Goal: Information Seeking & Learning: Learn about a topic

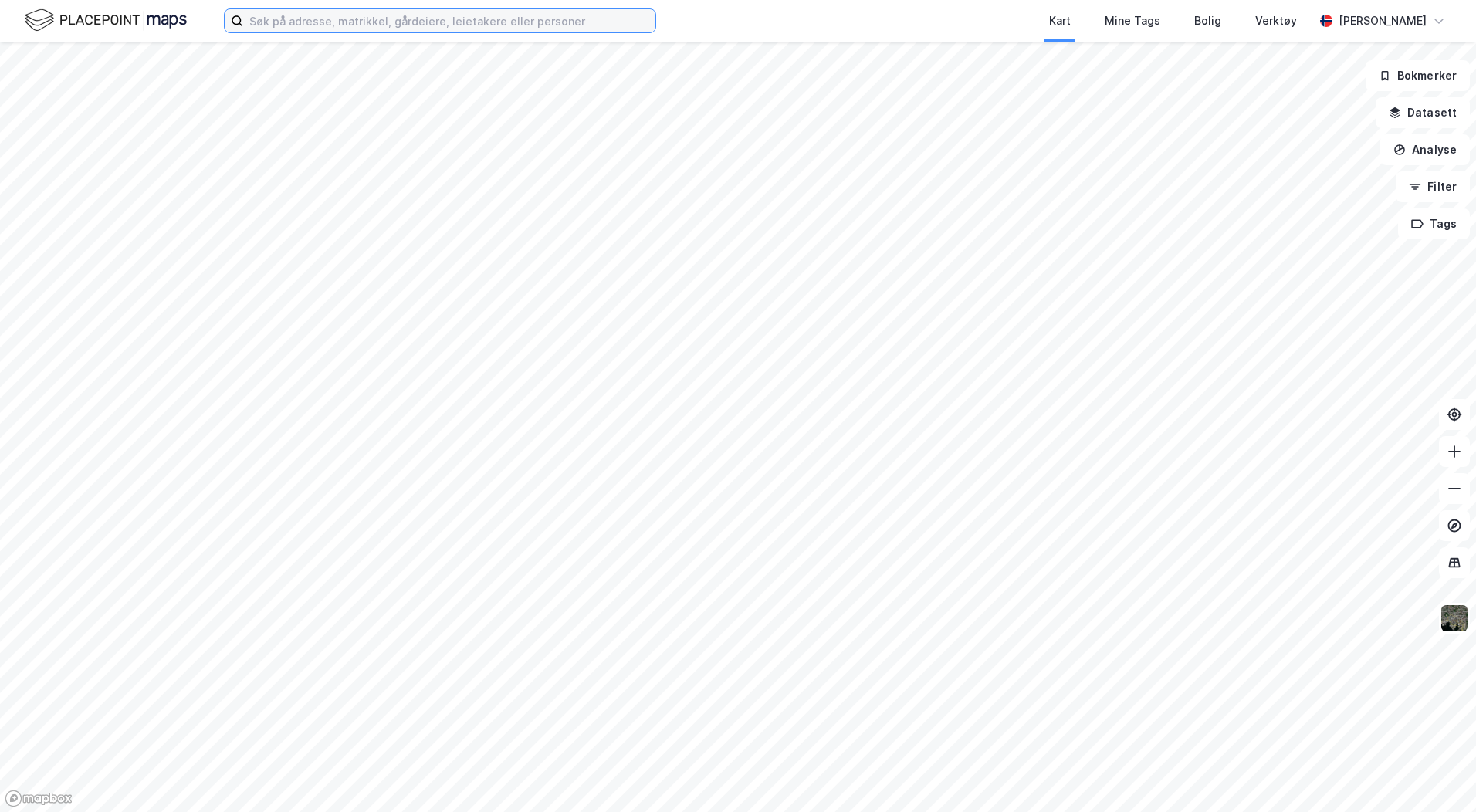
click at [325, 15] on input at bounding box center [449, 21] width 412 height 23
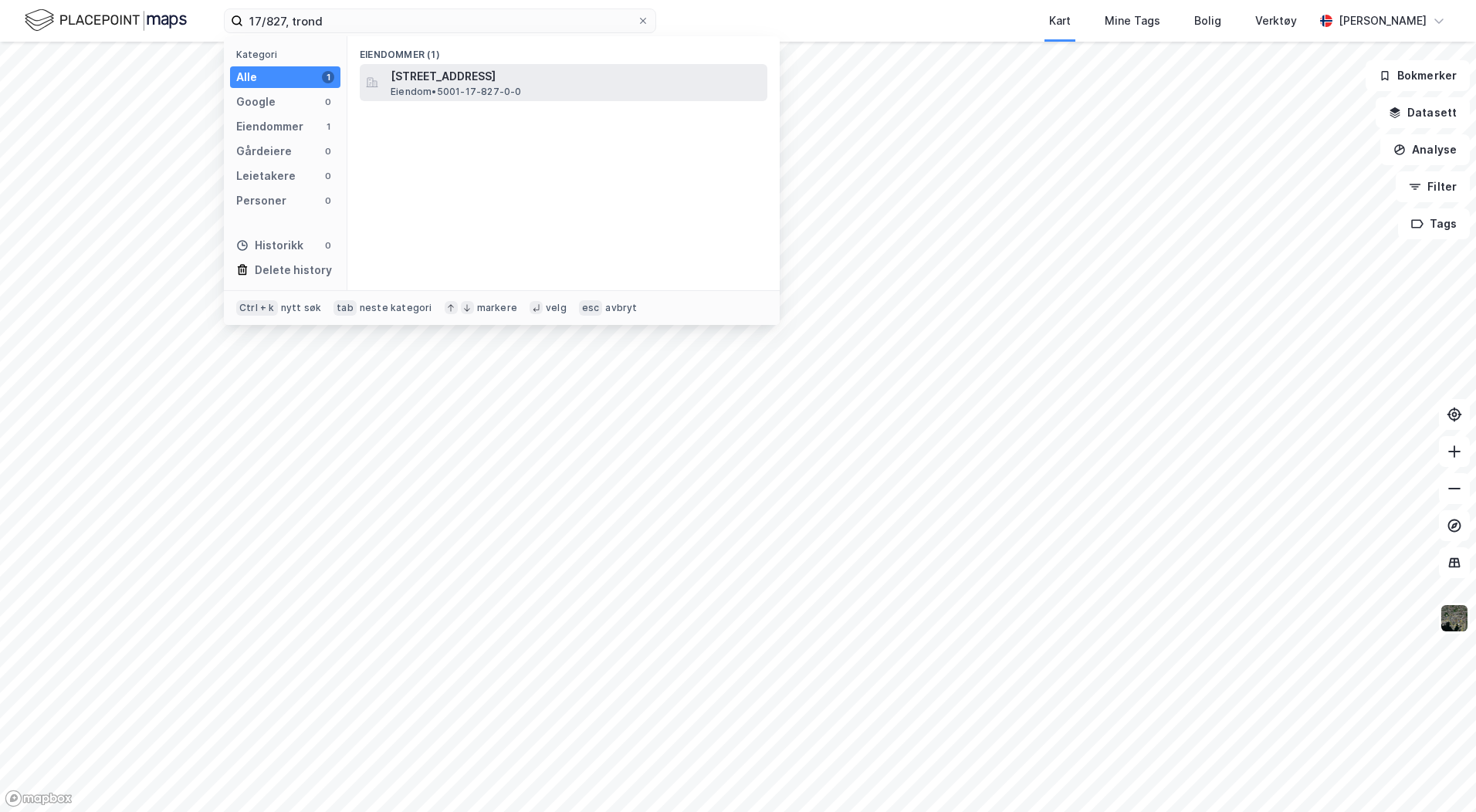
click at [411, 72] on span "[STREET_ADDRESS]" at bounding box center [576, 76] width 370 height 19
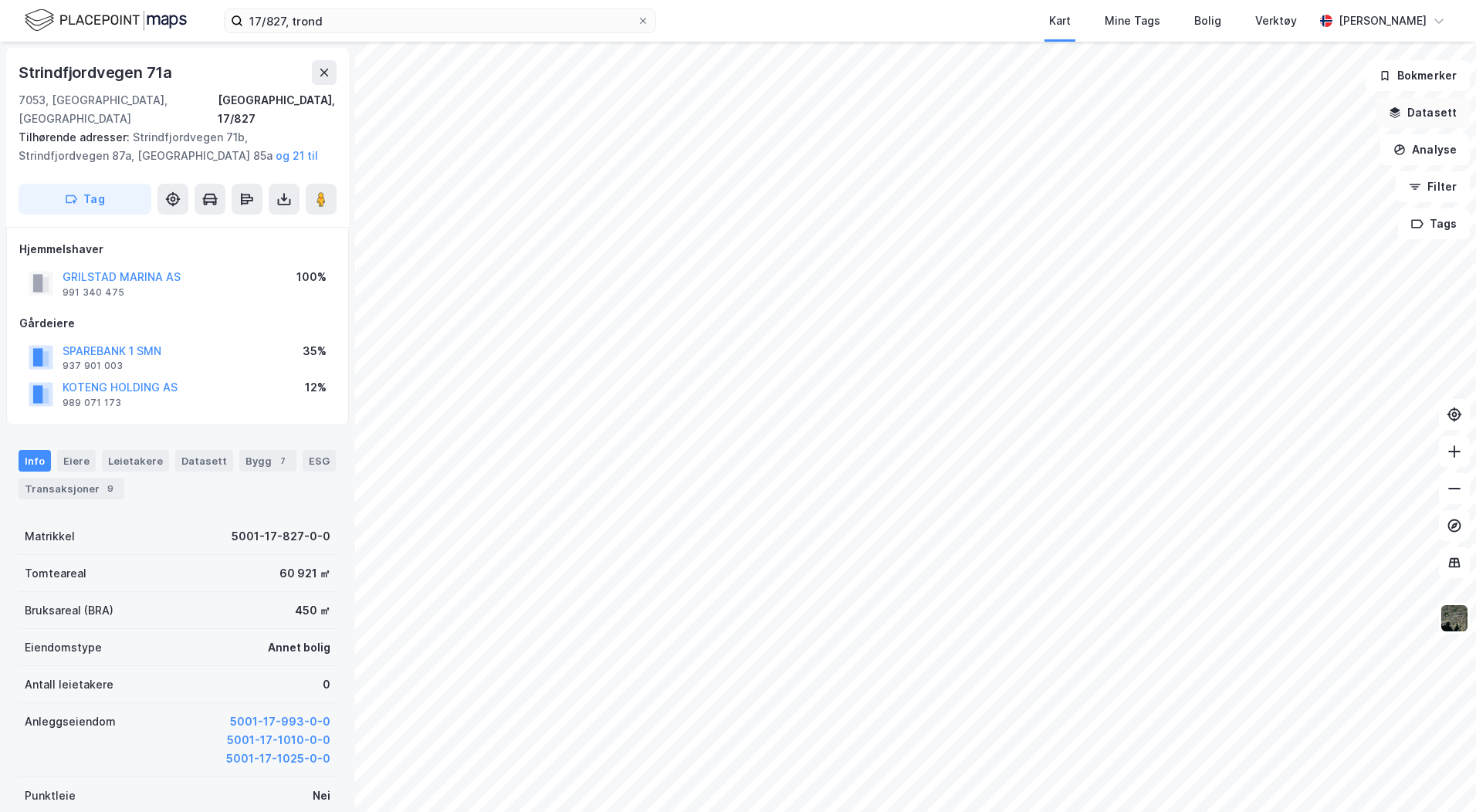
click at [1412, 115] on button "Datasett" at bounding box center [1422, 113] width 94 height 31
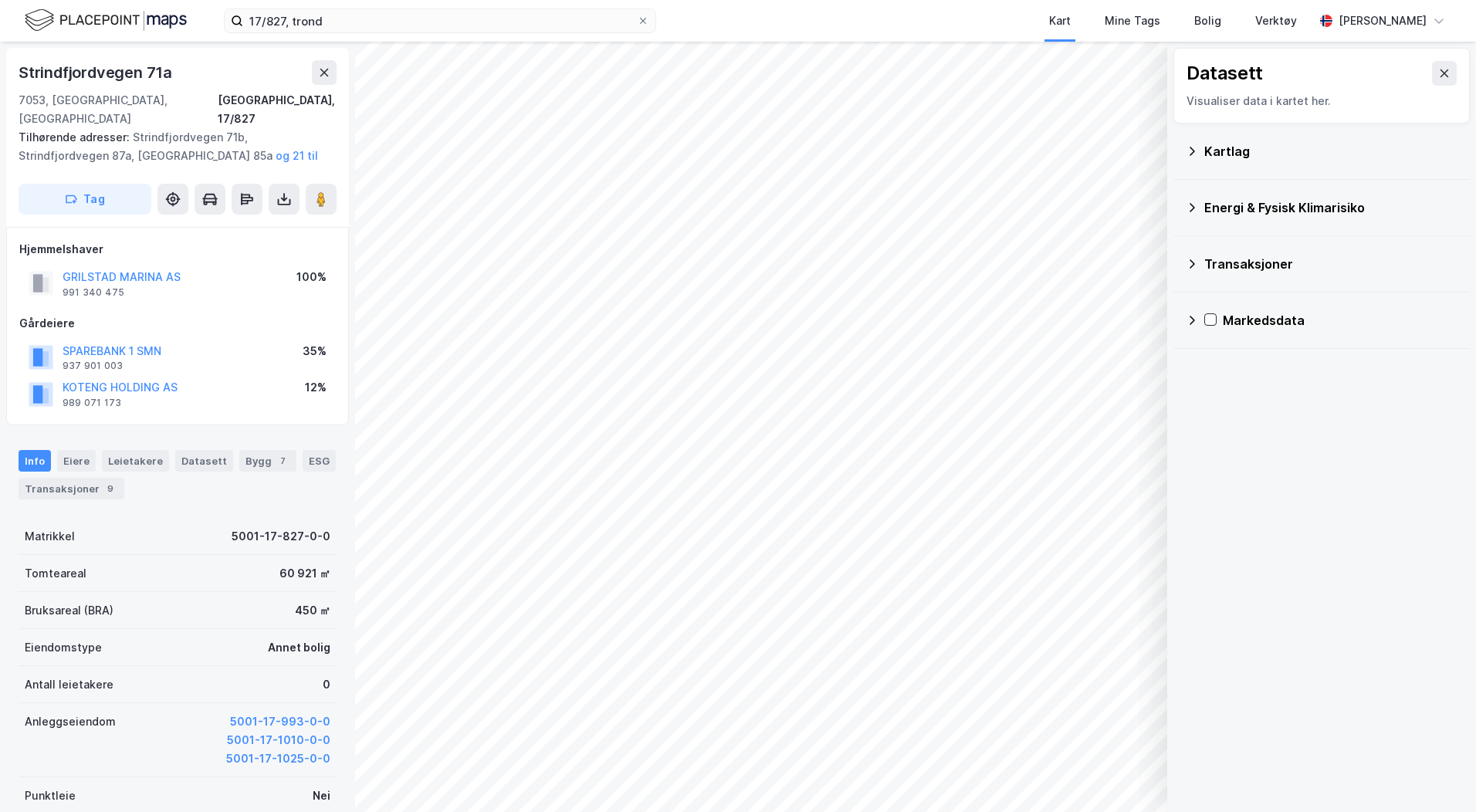
click at [1200, 148] on div "Kartlag" at bounding box center [1322, 150] width 272 height 37
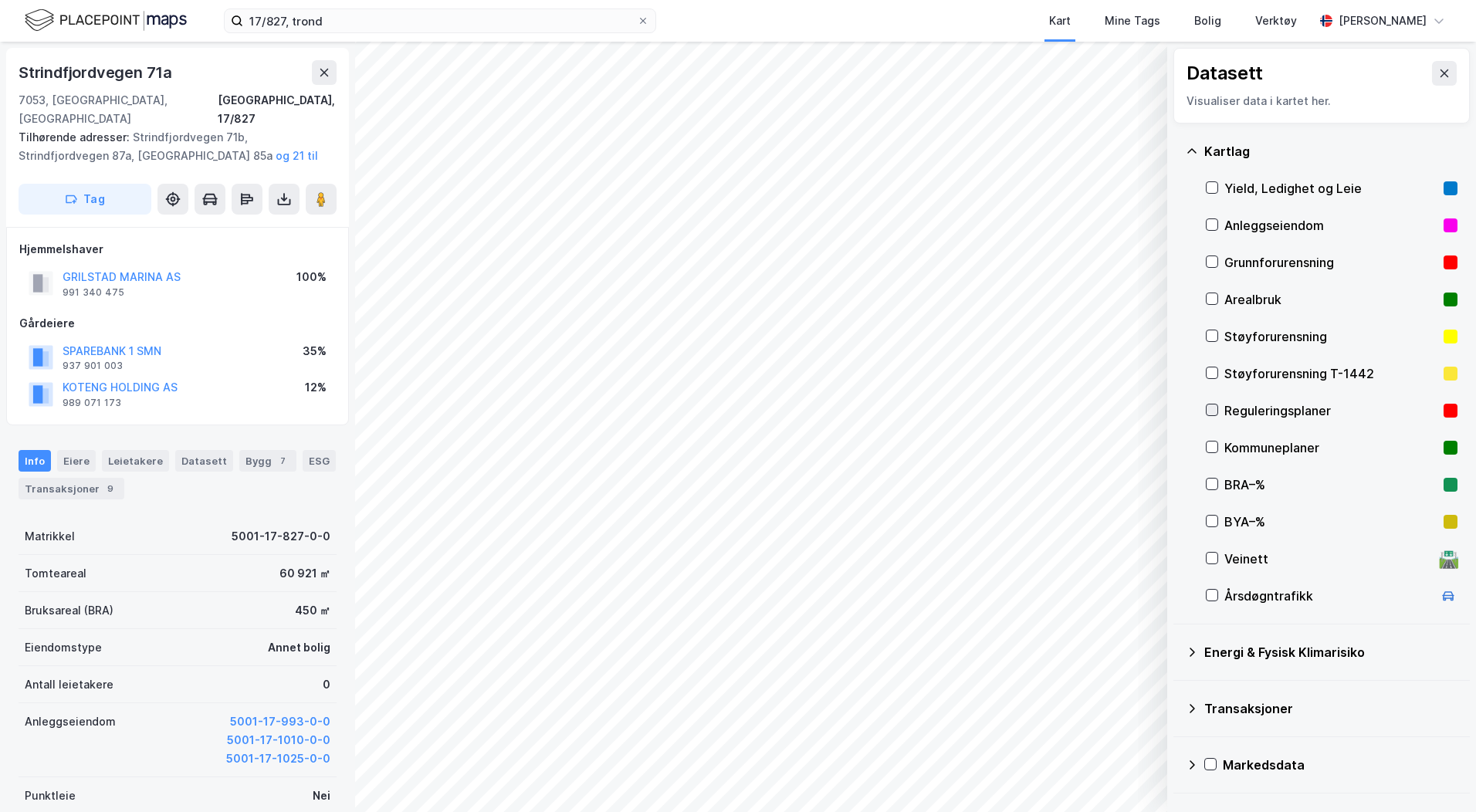
click at [1217, 407] on icon at bounding box center [1212, 410] width 11 height 11
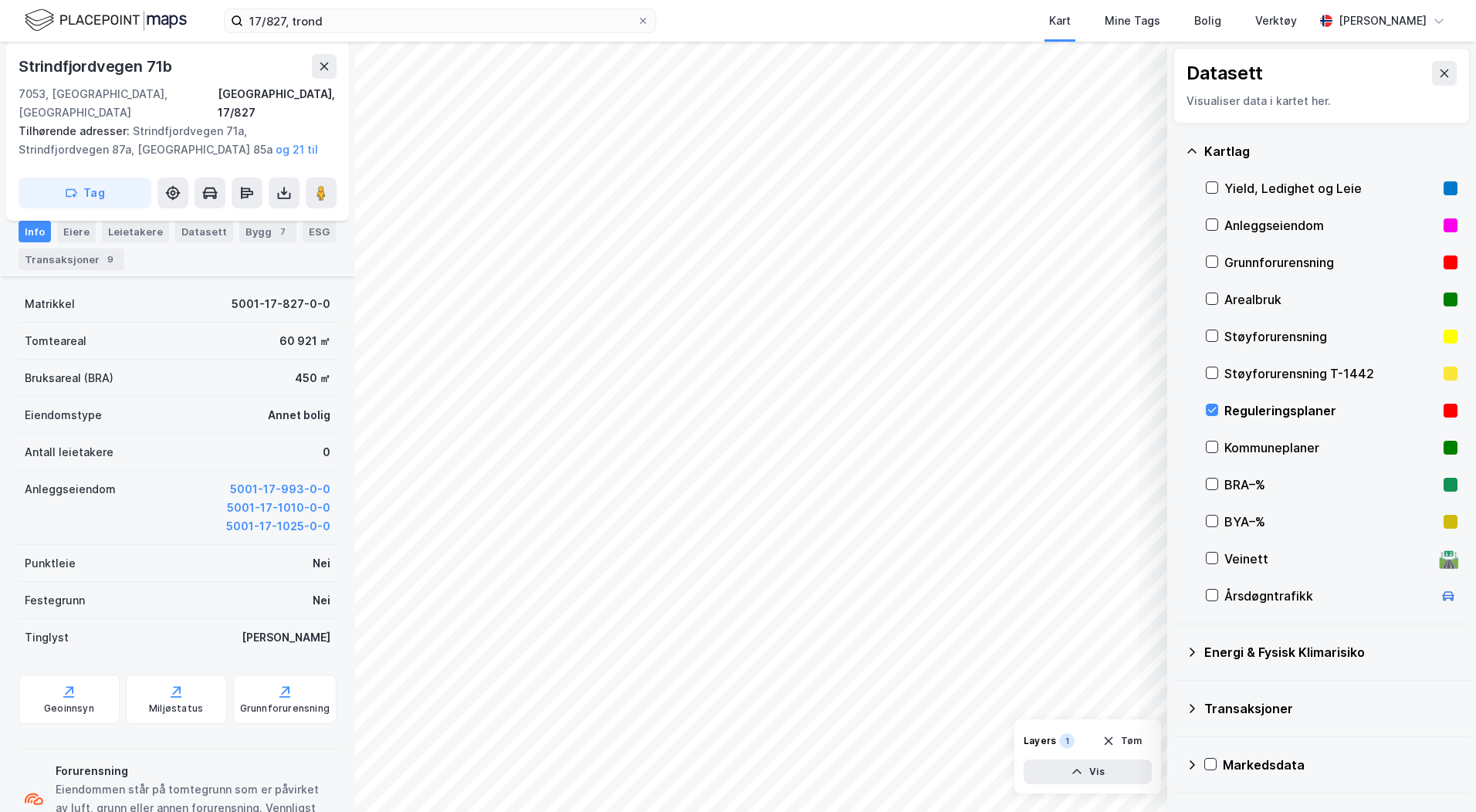
scroll to position [275, 0]
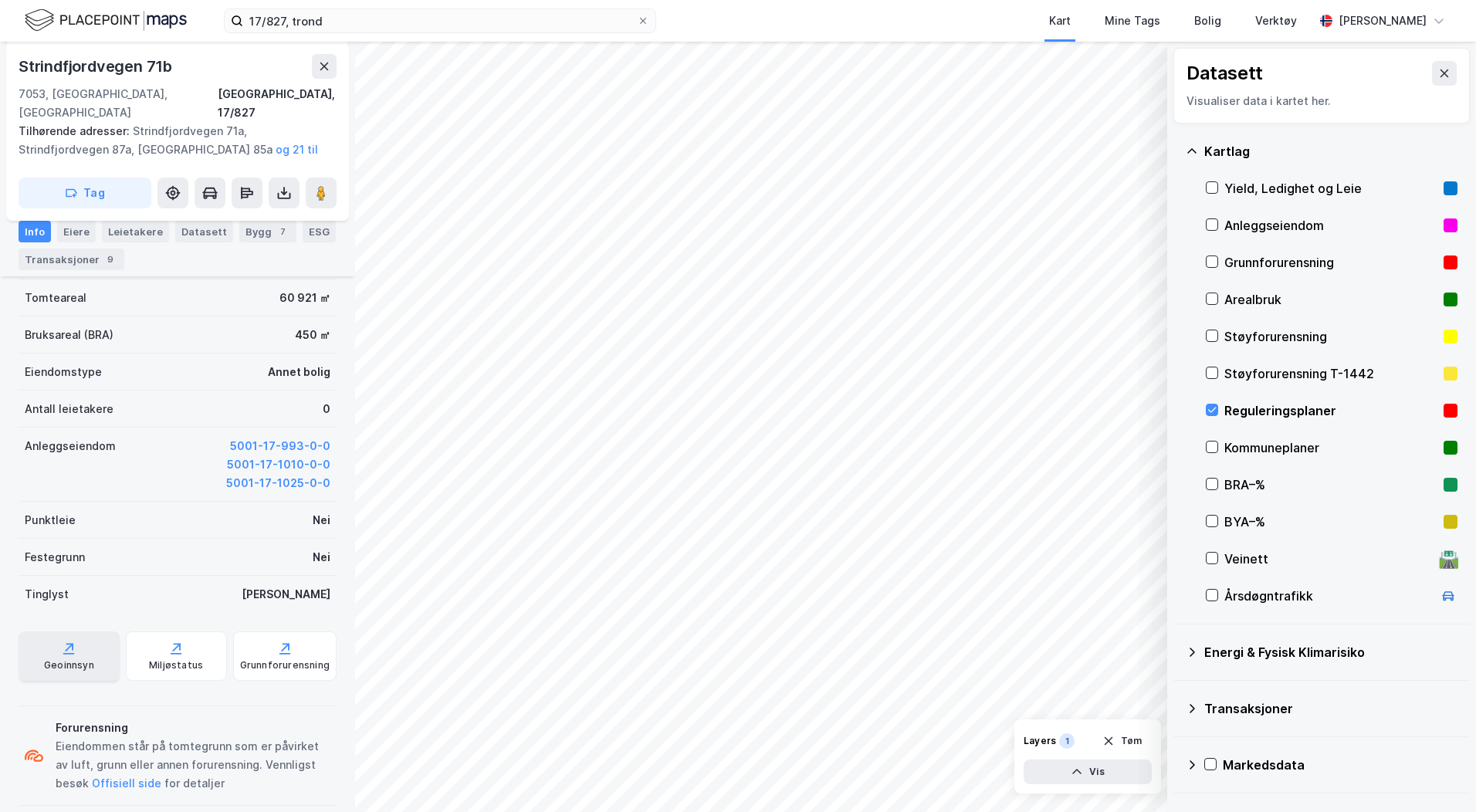
click at [87, 639] on div "Geoinnsyn" at bounding box center [69, 656] width 101 height 49
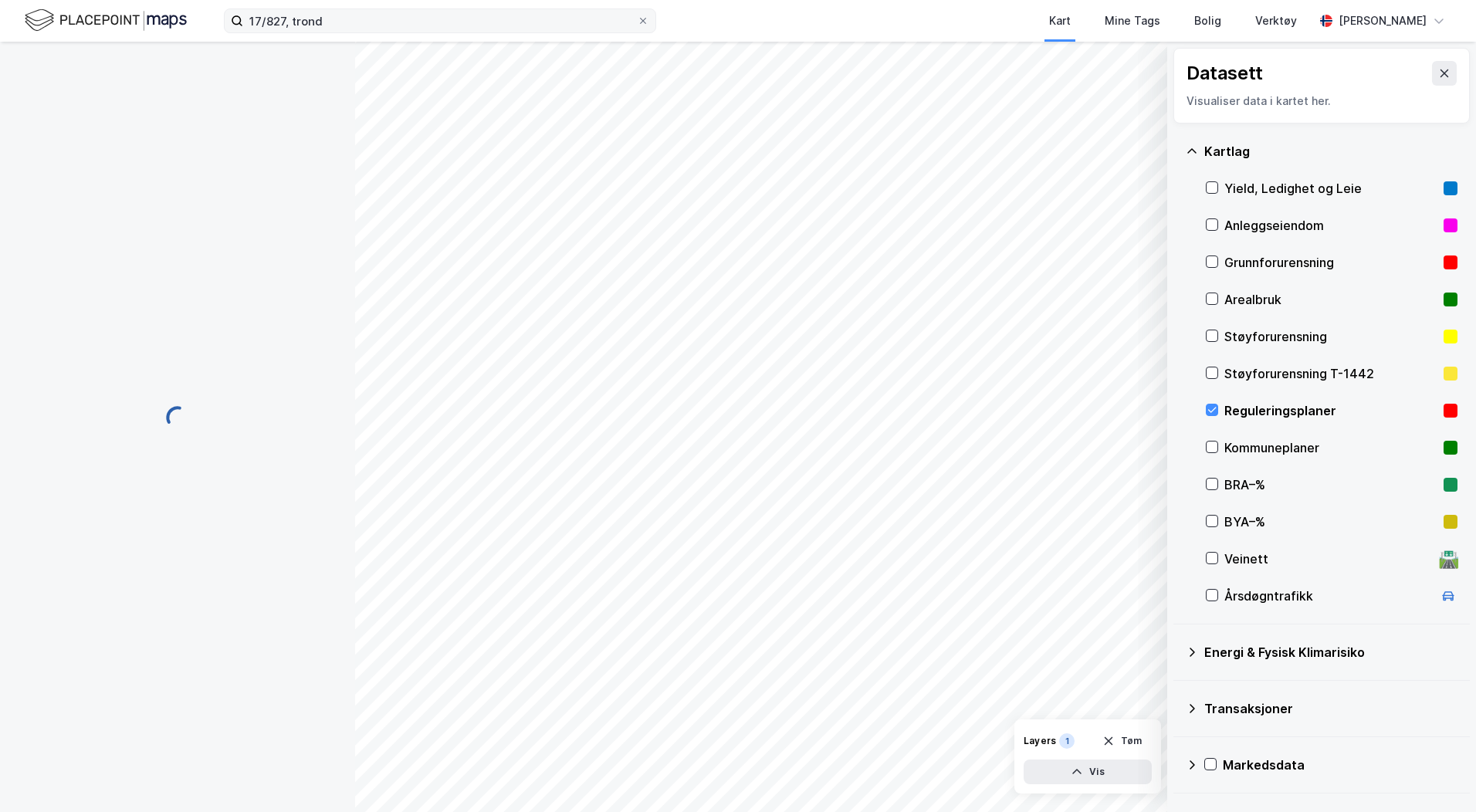
scroll to position [275, 0]
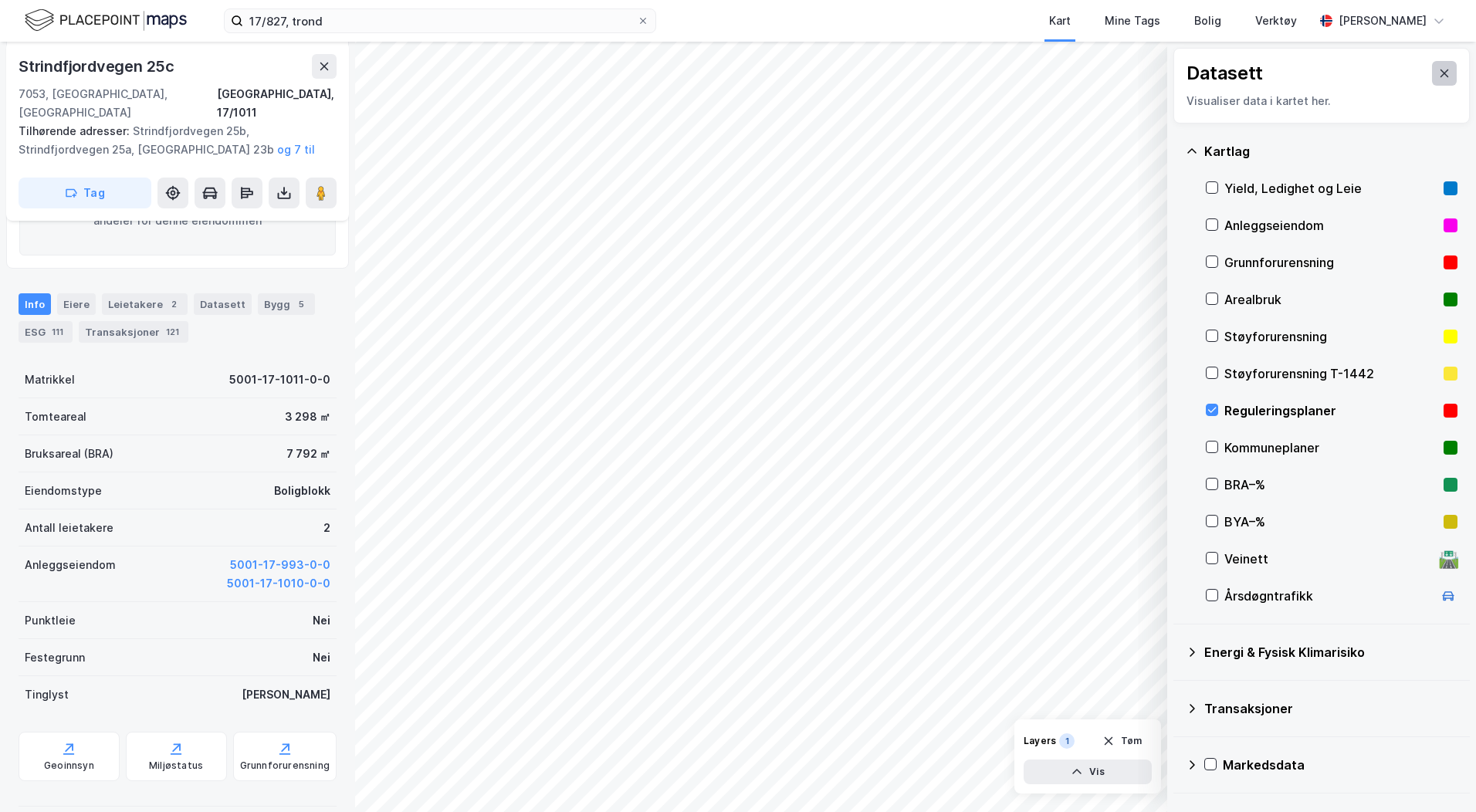
click at [1438, 76] on icon at bounding box center [1445, 73] width 13 height 13
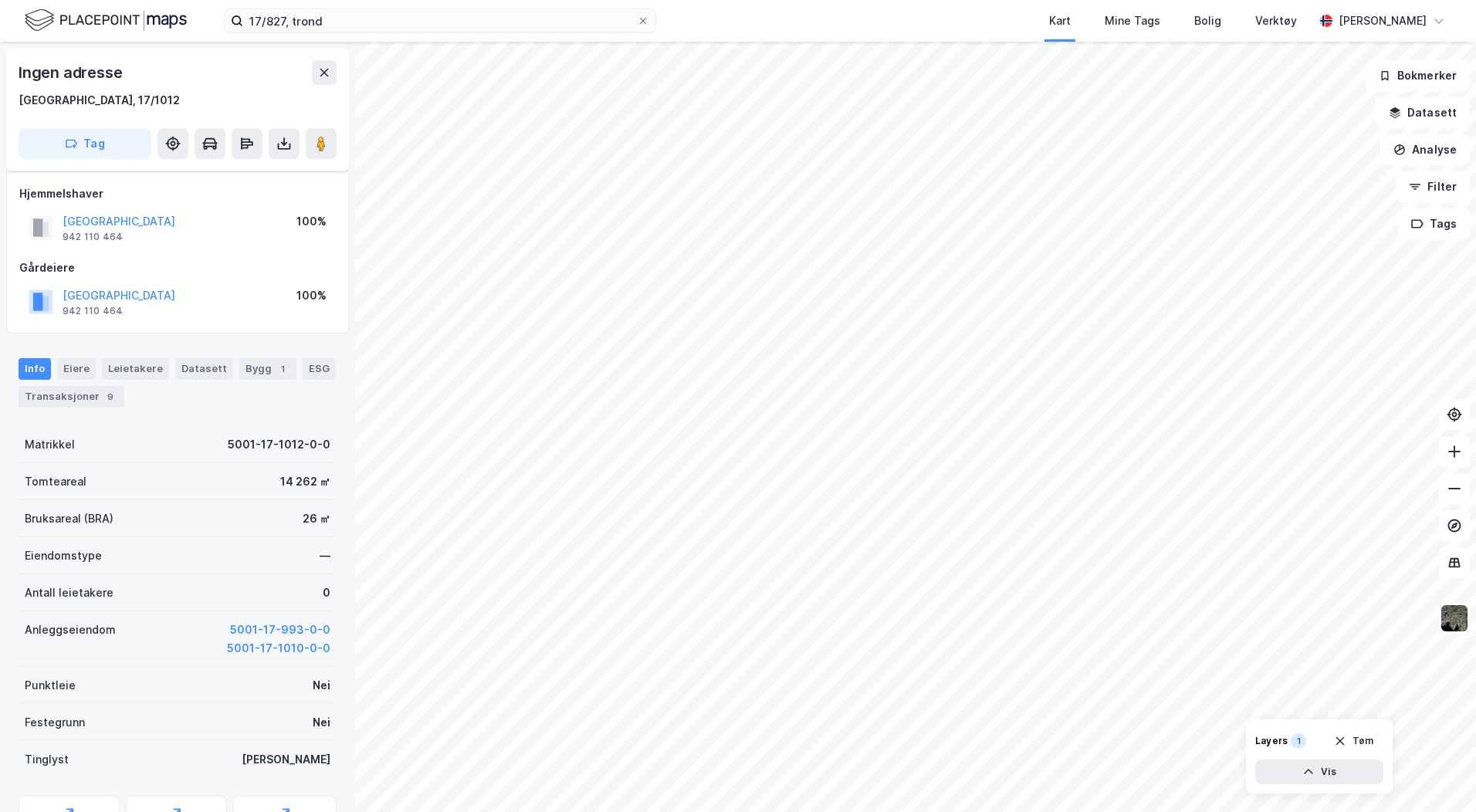
scroll to position [183, 0]
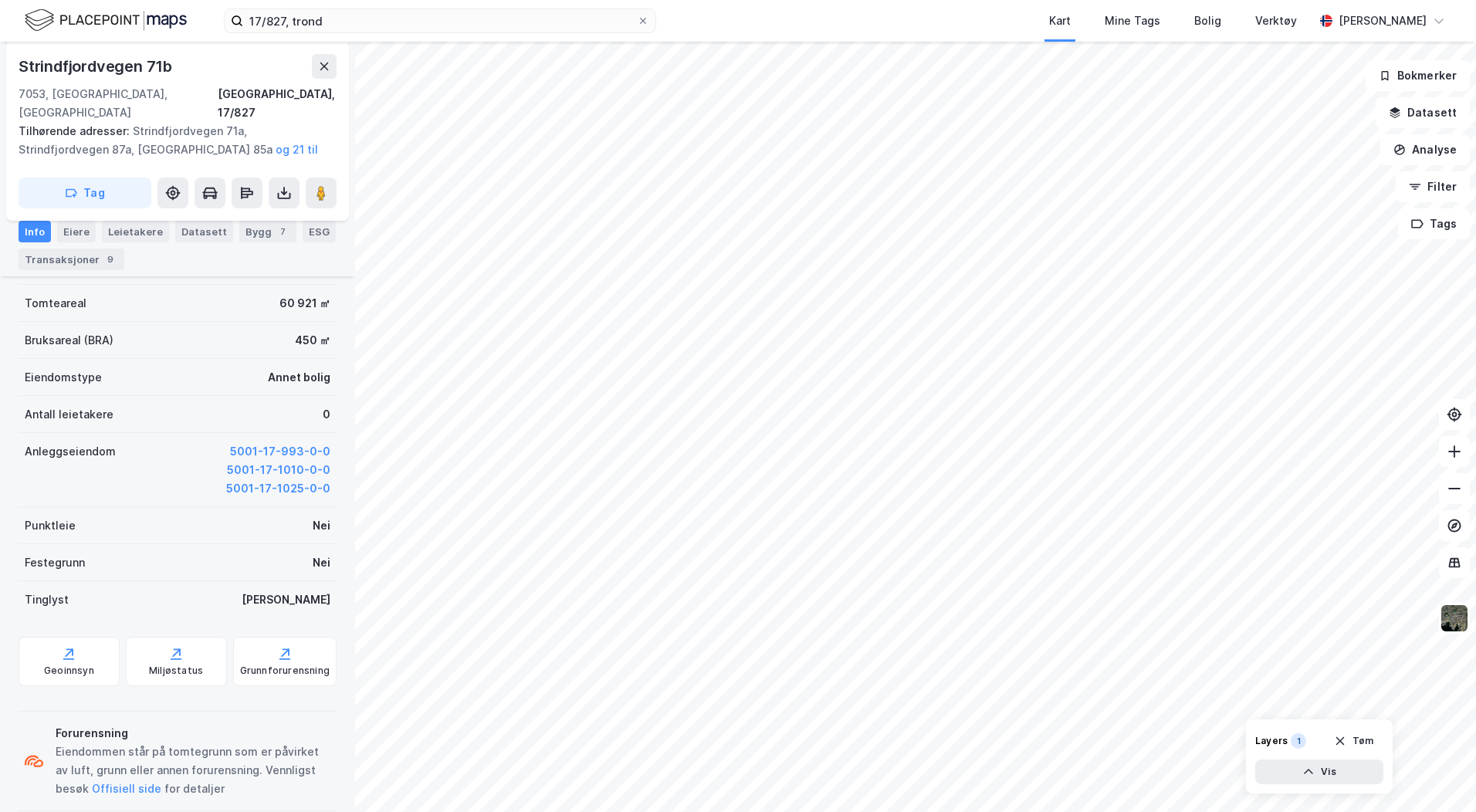
scroll to position [275, 0]
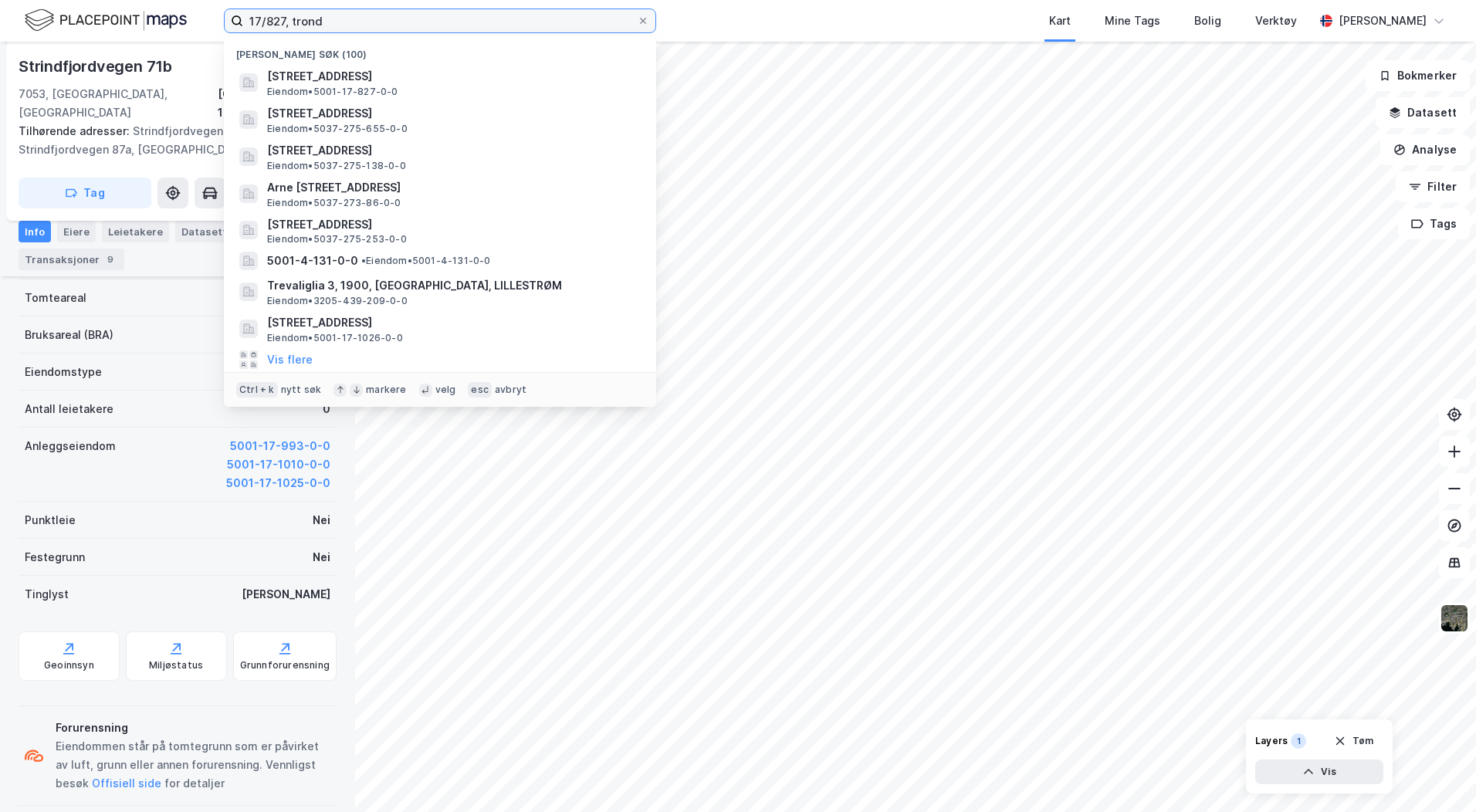
drag, startPoint x: 329, startPoint y: 20, endPoint x: 163, endPoint y: 21, distance: 166.0
click at [163, 21] on div "17/827, [PERSON_NAME] søk (100) [STREET_ADDRESS] • 5001-17-827-0-0 Sommervegen …" at bounding box center [738, 21] width 1476 height 42
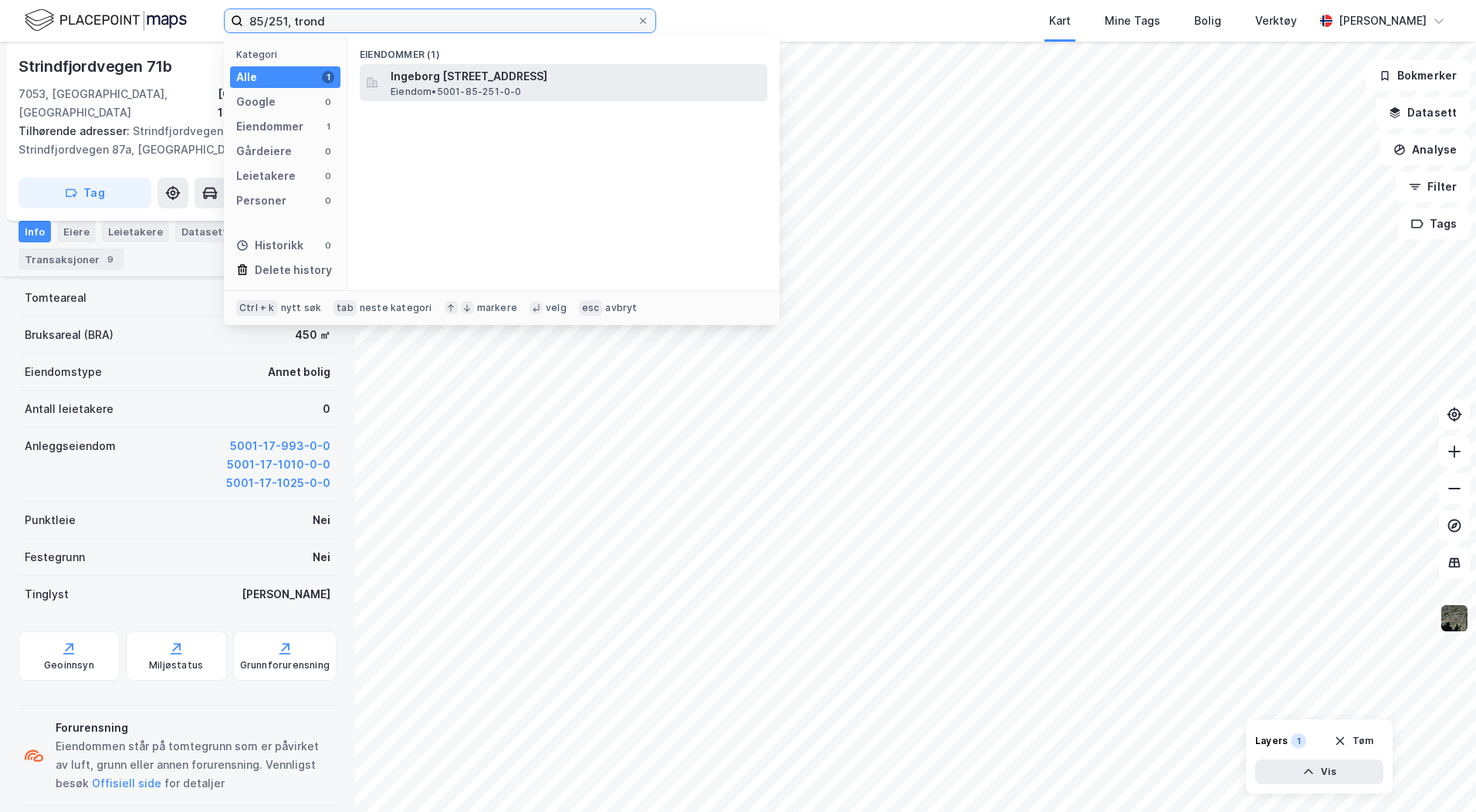
type input "85/251, trond"
click at [471, 80] on span "Ingeborg [STREET_ADDRESS]" at bounding box center [576, 76] width 370 height 19
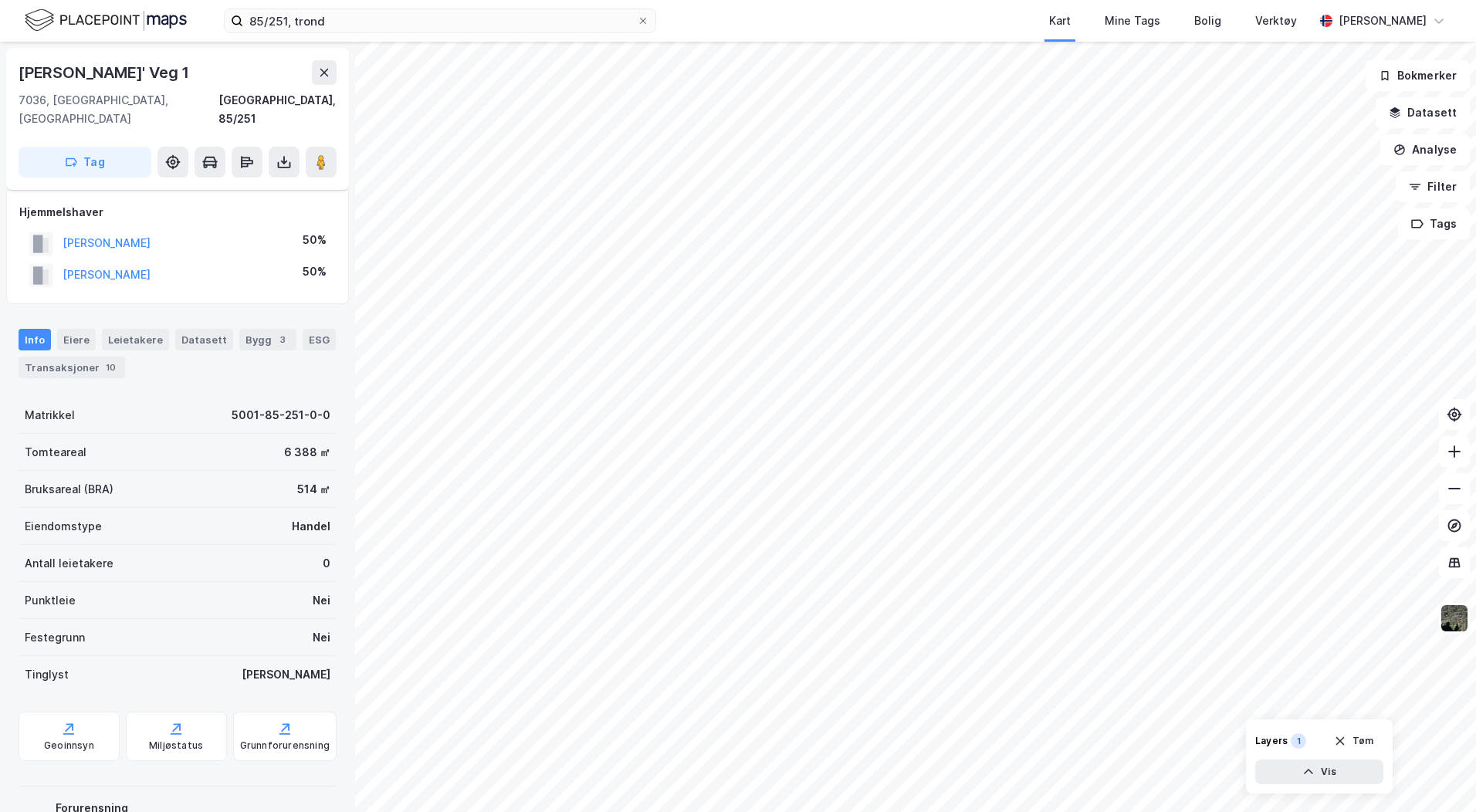
scroll to position [143, 0]
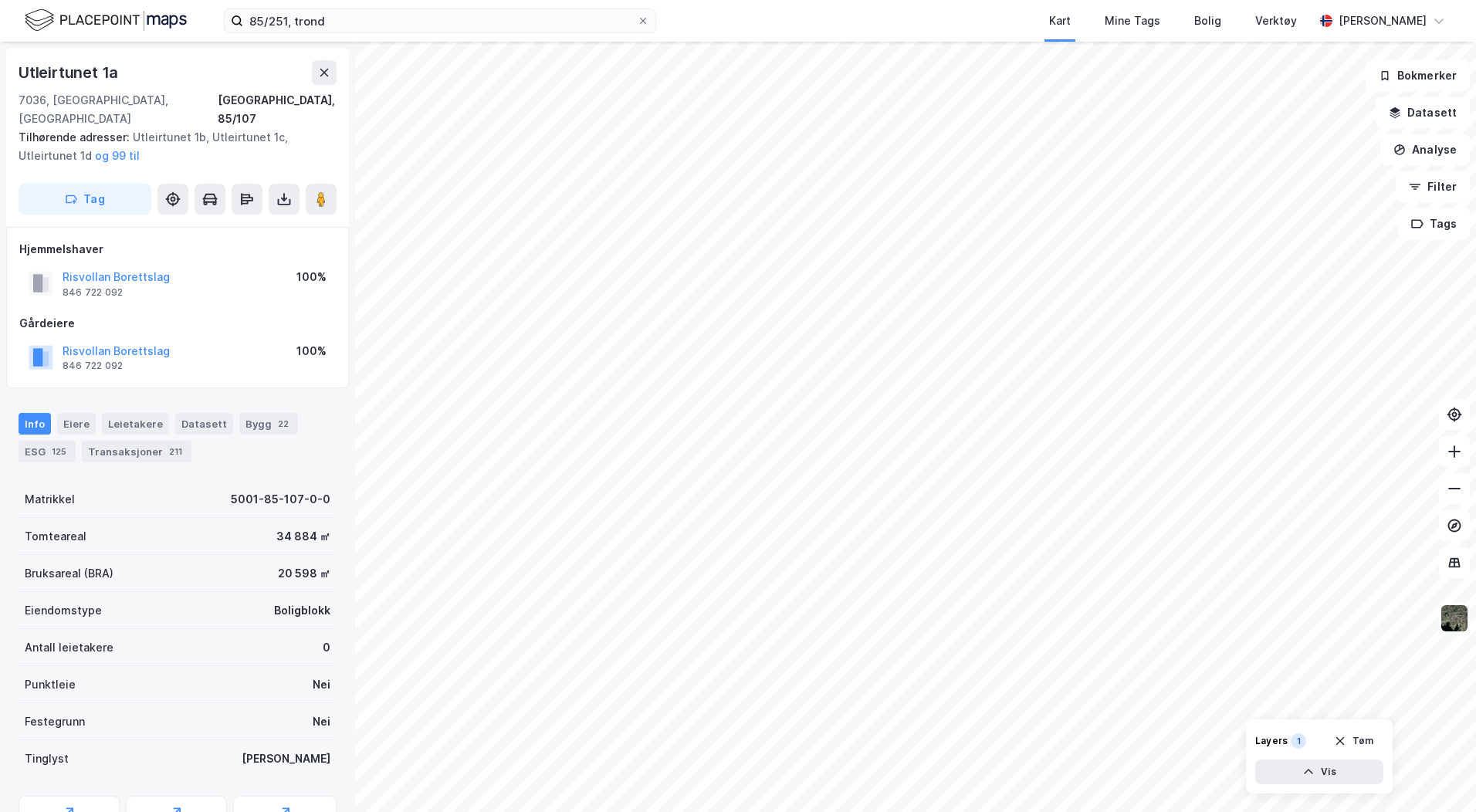
scroll to position [1, 0]
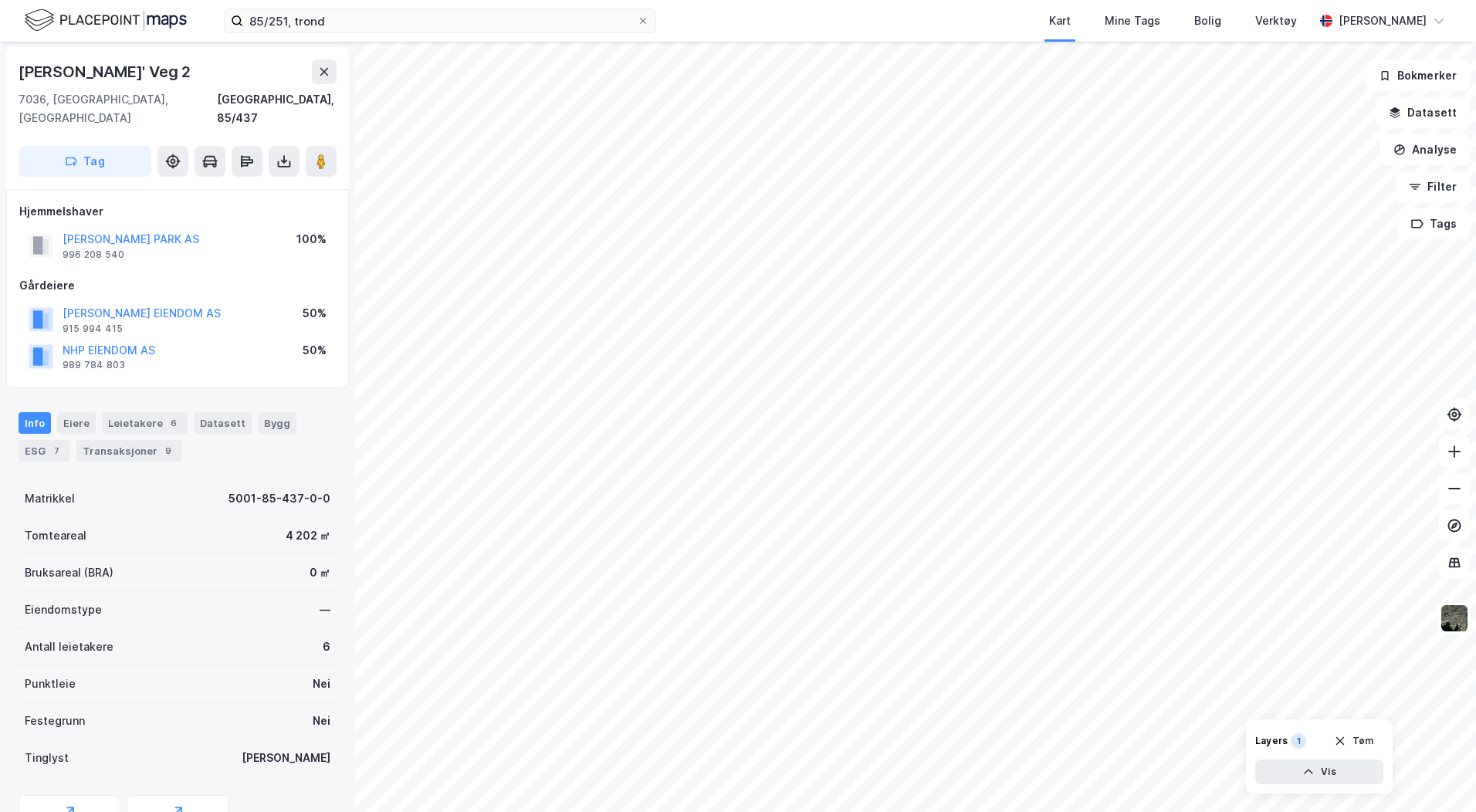
scroll to position [1, 0]
click at [286, 154] on icon at bounding box center [284, 161] width 15 height 15
click at [242, 186] on div "Last ned grunnbok" at bounding box center [208, 192] width 89 height 13
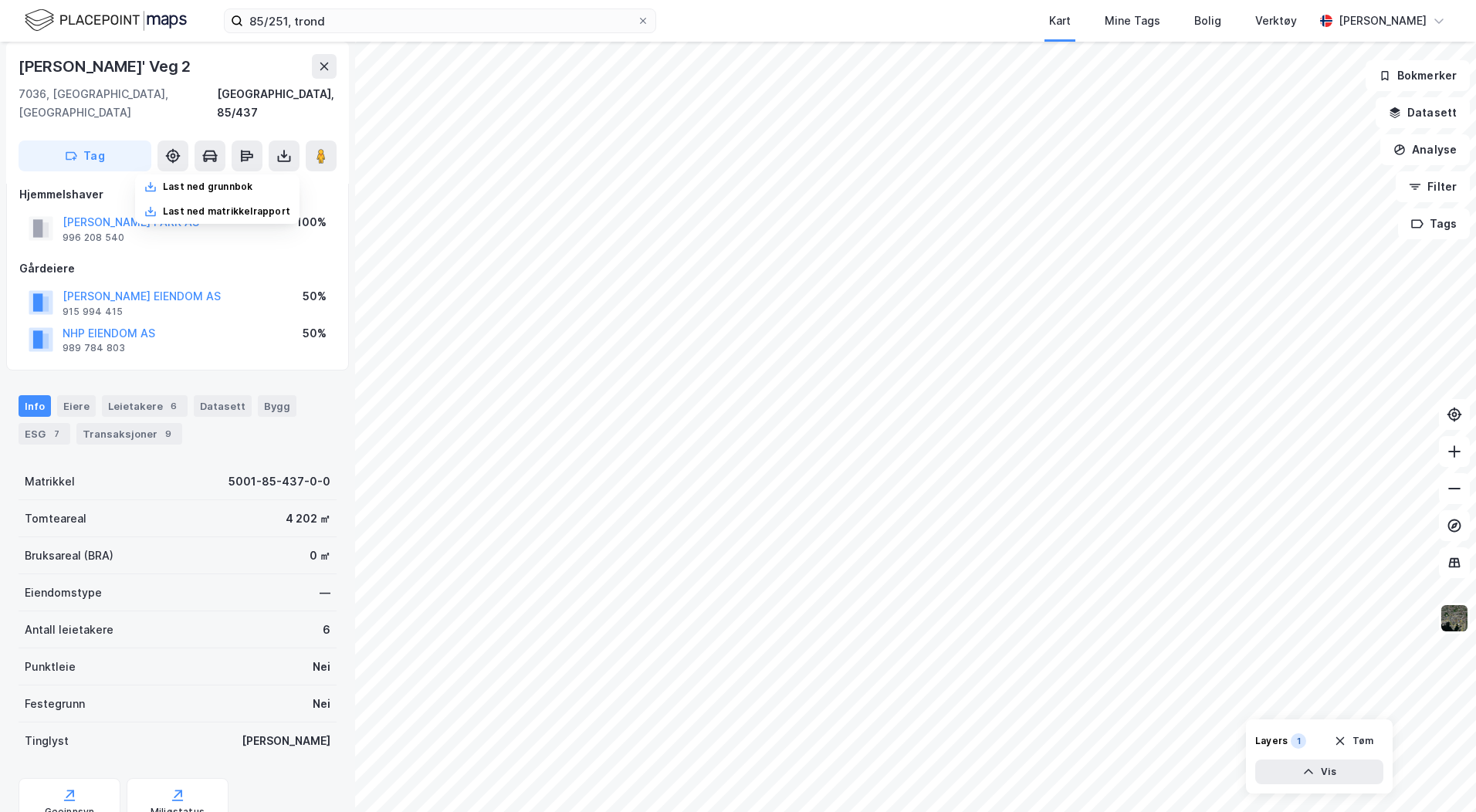
scroll to position [65, 0]
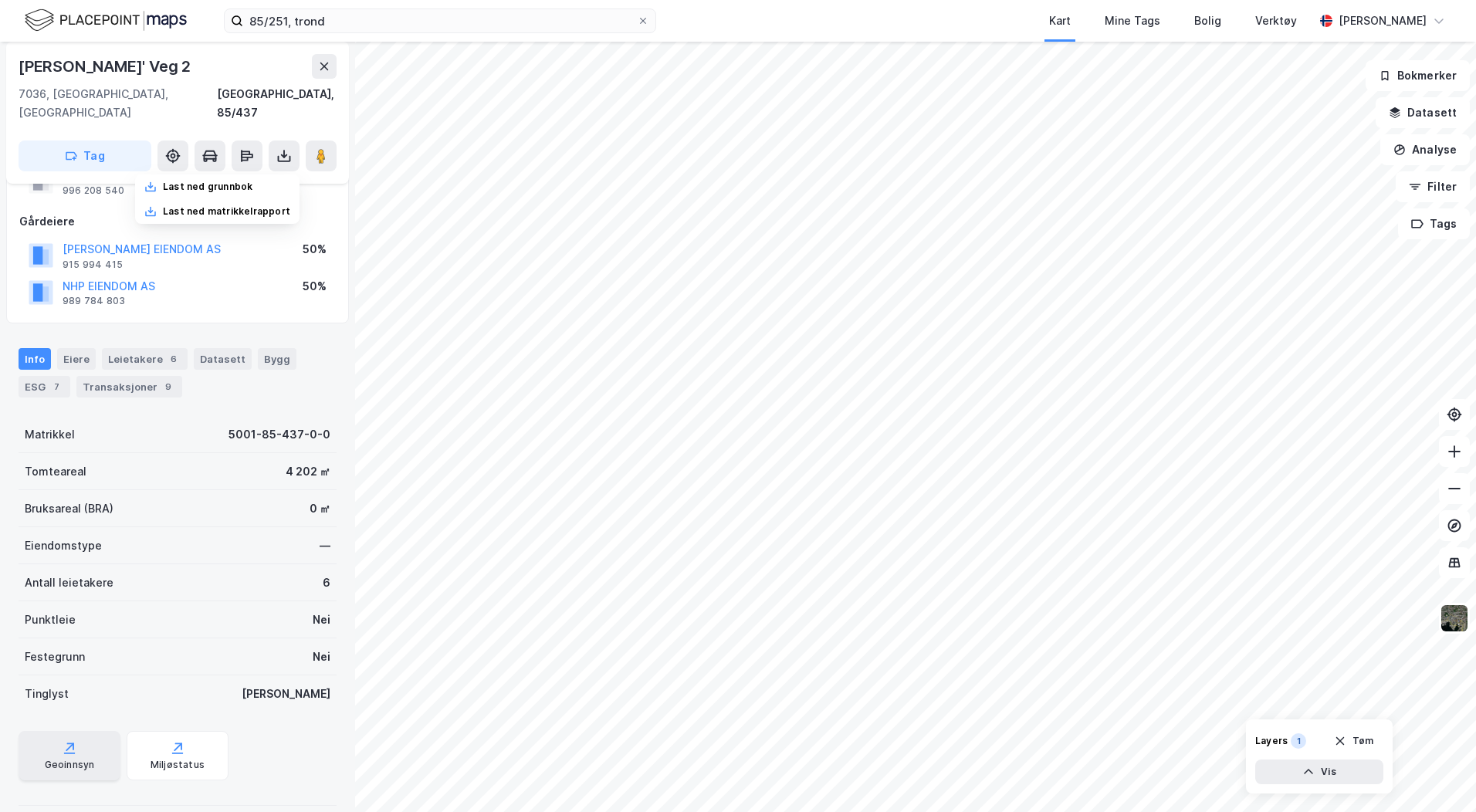
click at [76, 737] on div "Geoinnsyn" at bounding box center [70, 755] width 102 height 49
